Goal: Information Seeking & Learning: Find specific fact

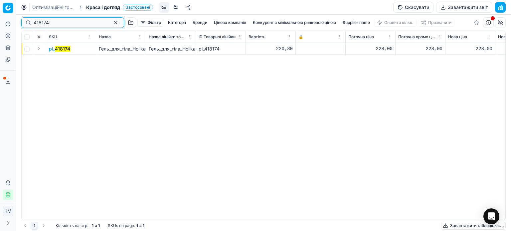
drag, startPoint x: 41, startPoint y: 23, endPoint x: 0, endPoint y: 17, distance: 40.9
click at [0, 17] on div "Pricing platform Аналітика Цінова оптимізація Асортимент продукції Шаблони Серв…" at bounding box center [255, 115] width 511 height 231
paste input "295618"
click at [65, 47] on mark "295618" at bounding box center [63, 49] width 17 height 6
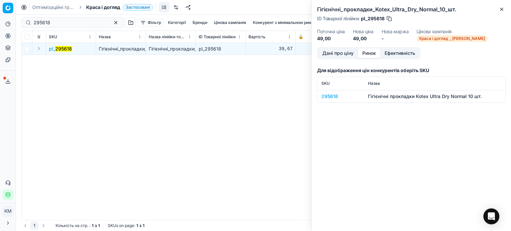
click at [366, 55] on button "Ринок" at bounding box center [369, 54] width 22 height 10
click at [333, 96] on div "295618" at bounding box center [340, 96] width 39 height 7
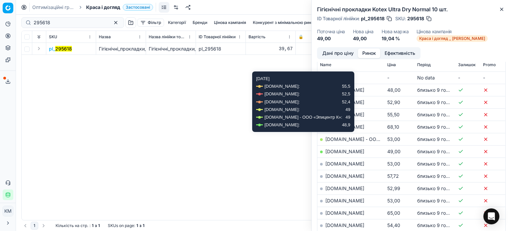
scroll to position [100, 0]
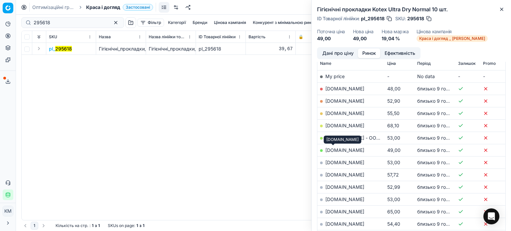
click at [333, 151] on link "[DOMAIN_NAME]" at bounding box center [344, 150] width 39 height 6
click at [501, 12] on button "Close" at bounding box center [502, 9] width 8 height 8
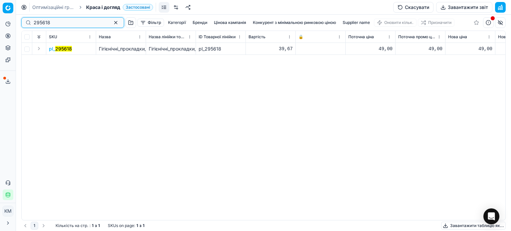
drag, startPoint x: 53, startPoint y: 25, endPoint x: 2, endPoint y: 22, distance: 51.0
click at [2, 22] on div "Pricing platform Аналітика Цінова оптимізація Асортимент продукції Шаблони Серв…" at bounding box center [255, 115] width 511 height 231
paste input "50266"
type input "250266"
click at [59, 49] on mark "250266" at bounding box center [64, 49] width 18 height 6
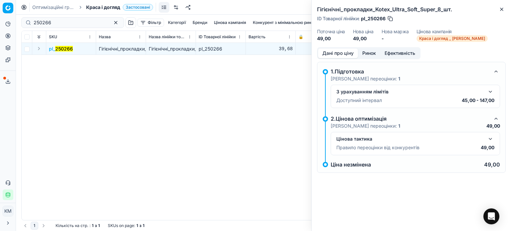
drag, startPoint x: 374, startPoint y: 49, endPoint x: 373, endPoint y: 57, distance: 7.5
click at [374, 50] on button "Ринок" at bounding box center [369, 54] width 22 height 10
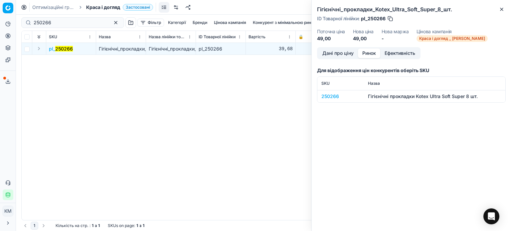
click at [333, 97] on div "250266" at bounding box center [340, 96] width 39 height 7
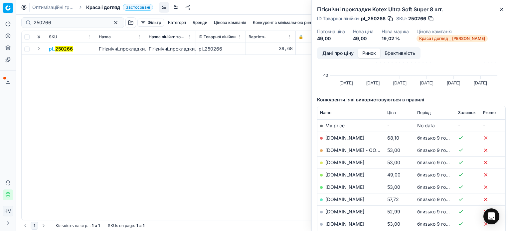
scroll to position [67, 0]
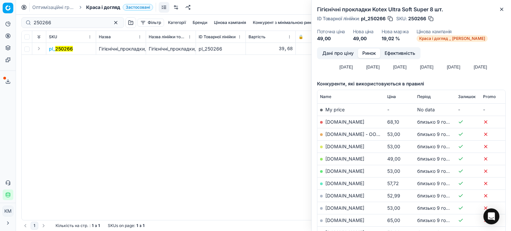
click at [330, 161] on link "[DOMAIN_NAME]" at bounding box center [344, 159] width 39 height 6
